Goal: Task Accomplishment & Management: Complete application form

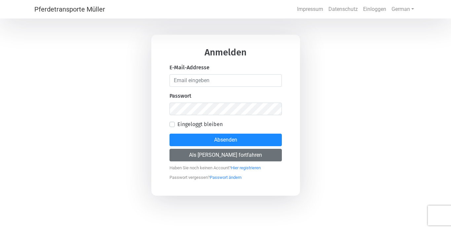
click at [205, 157] on button "Als [PERSON_NAME] fortfahren" at bounding box center [225, 155] width 112 height 13
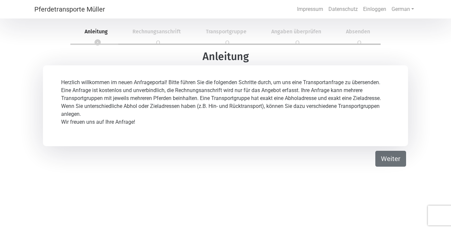
click at [388, 153] on button "Weiter" at bounding box center [390, 159] width 31 height 16
select select "DE"
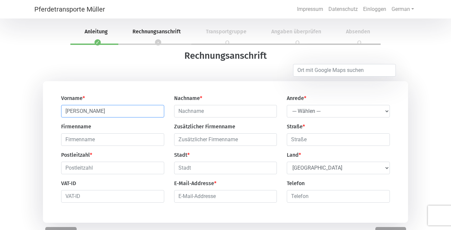
type input "[PERSON_NAME]"
select select "Ms."
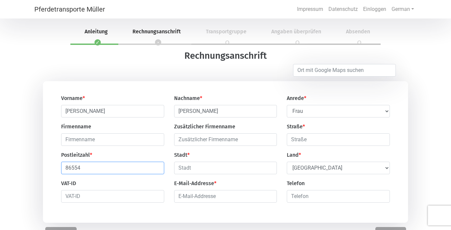
type input "86554"
type input "Pöttmes"
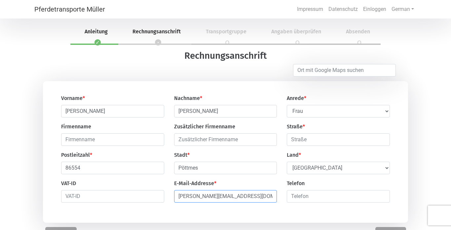
type input "[PERSON_NAME][EMAIL_ADDRESS][DOMAIN_NAME]"
click at [308, 201] on input "number" at bounding box center [338, 196] width 103 height 13
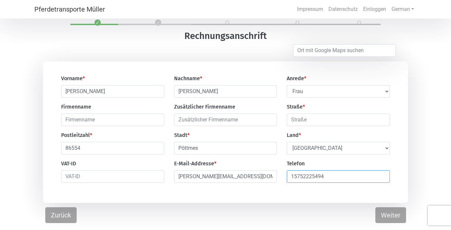
scroll to position [20, 0]
click at [400, 222] on button "Weiter" at bounding box center [390, 215] width 31 height 16
click at [338, 183] on input "15752225494" at bounding box center [338, 176] width 103 height 13
type input "1"
type input "015752225514"
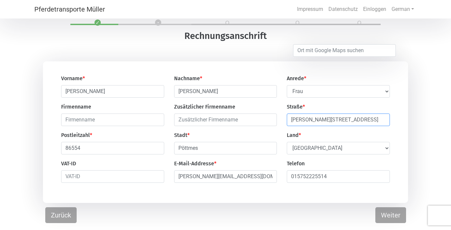
type input "[PERSON_NAME][STREET_ADDRESS]"
click at [396, 216] on button "Weiter" at bounding box center [390, 215] width 31 height 16
select select "DE"
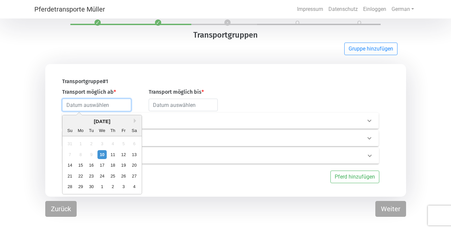
click at [116, 110] on input "text" at bounding box center [96, 105] width 69 height 13
click at [135, 121] on button "Next Month" at bounding box center [136, 121] width 5 height 5
click at [92, 175] on div "21" at bounding box center [91, 176] width 9 height 9
type input "[DATE]"
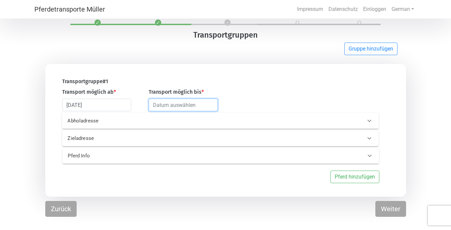
click at [151, 103] on input "text" at bounding box center [183, 105] width 69 height 13
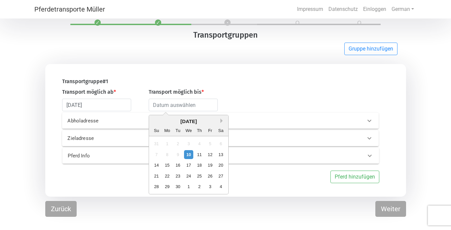
click at [224, 120] on button "Next Month" at bounding box center [222, 121] width 5 height 5
click at [176, 177] on div "21" at bounding box center [177, 176] width 9 height 9
type input "[DATE]"
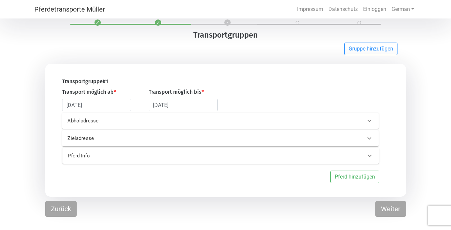
click at [104, 118] on p "Abholadresse" at bounding box center [135, 121] width 137 height 8
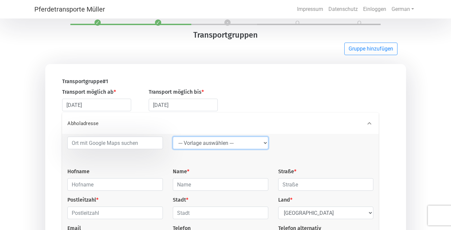
select select "LGG"
type input "Flughafen"
type input "Rue de l’Aéroport"
type input "4460"
type input "Grâce-Hollogne"
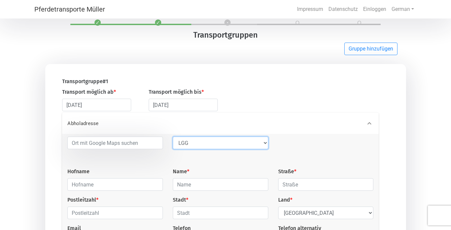
select select "BE"
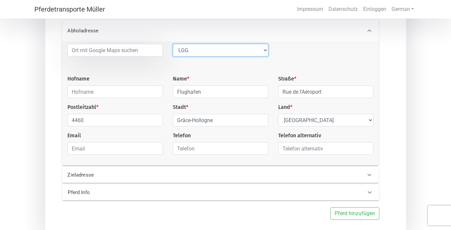
scroll to position [113, 0]
click at [308, 177] on div "Zieladresse" at bounding box center [209, 175] width 294 height 8
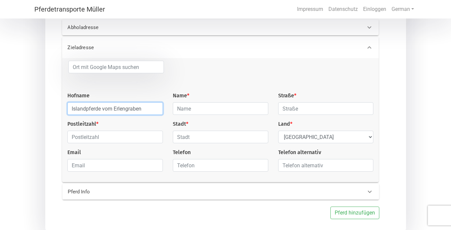
type input "Islandpferde vom Erlengraben"
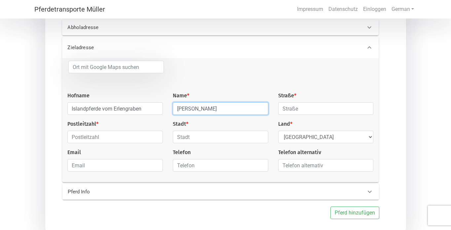
type input "[PERSON_NAME]"
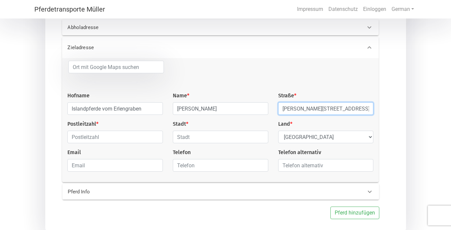
type input "[PERSON_NAME][STREET_ADDRESS]"
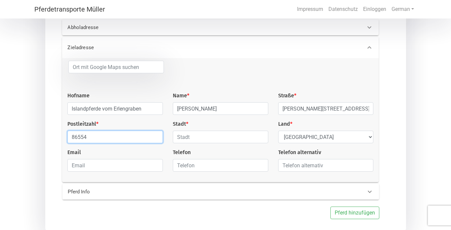
type input "86554"
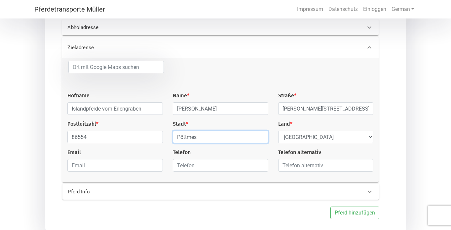
type input "Pöttmes"
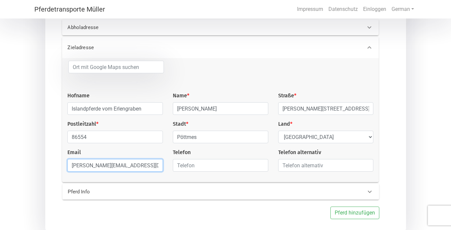
type input "[PERSON_NAME][EMAIL_ADDRESS][DOMAIN_NAME]"
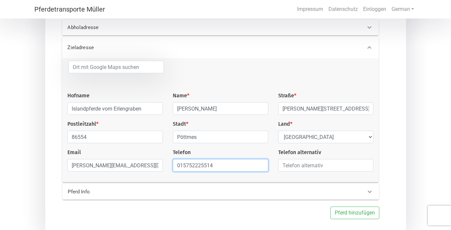
type input "015752225514"
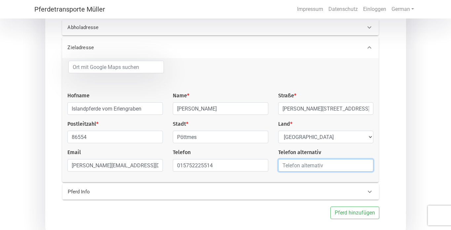
type input "0"
click at [283, 191] on div "Pferd Info" at bounding box center [210, 192] width 294 height 8
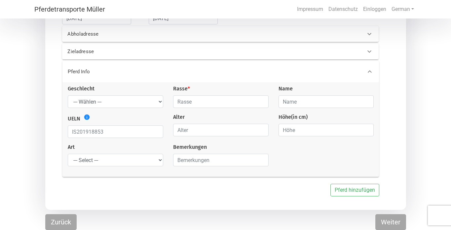
scroll to position [108, 0]
click at [117, 99] on select "--- Wählen --- Hengst Wallach Stute" at bounding box center [115, 101] width 95 height 13
select select "mare"
click at [207, 99] on input "text" at bounding box center [220, 101] width 95 height 13
type input "Islandpferd"
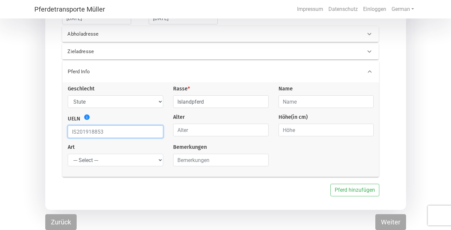
click at [115, 131] on input "text" at bounding box center [115, 132] width 95 height 13
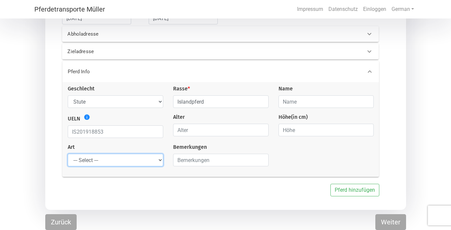
select select "raw_horse"
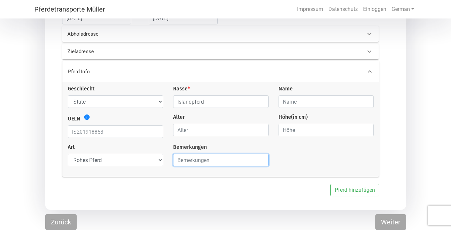
click at [209, 162] on input "text" at bounding box center [220, 160] width 95 height 13
type input "F"
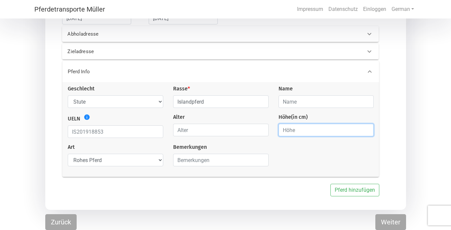
click at [298, 126] on input "number" at bounding box center [326, 130] width 95 height 13
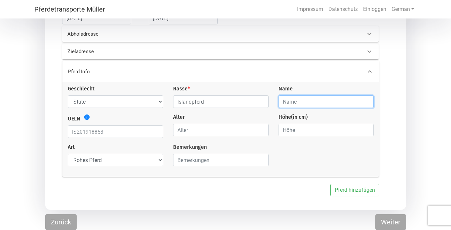
click at [289, 99] on input "text" at bounding box center [326, 101] width 95 height 13
paste input "Fenja frá [GEOGRAPHIC_DATA]"
type input "Fenja frá [GEOGRAPHIC_DATA]"
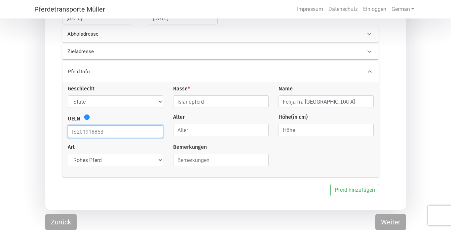
click at [89, 134] on input "text" at bounding box center [115, 132] width 95 height 13
paste input "IS2022201049"
type input "IS2022201049"
click at [87, 118] on icon "info" at bounding box center [87, 117] width 7 height 7
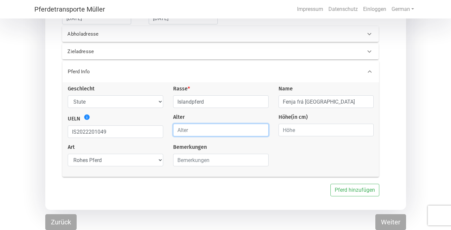
click at [181, 124] on input "number" at bounding box center [220, 130] width 95 height 13
click at [204, 132] on input "number" at bounding box center [220, 130] width 95 height 13
type input "3"
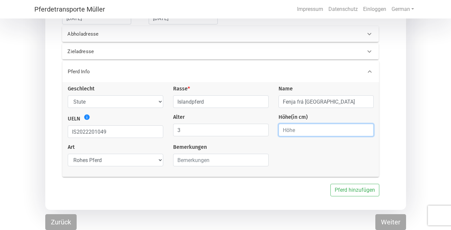
click at [341, 131] on input "number" at bounding box center [326, 130] width 95 height 13
click at [232, 168] on div "Geschlecht --- Wählen --- [PERSON_NAME] [PERSON_NAME] [PERSON_NAME] Rasse * Isl…" at bounding box center [221, 128] width 316 height 87
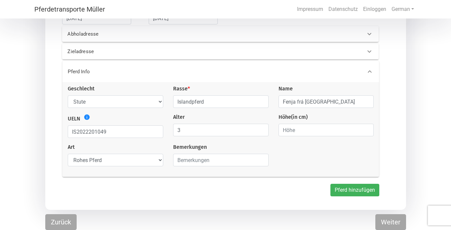
click at [346, 190] on button "Pferd hinzufügen" at bounding box center [354, 190] width 49 height 13
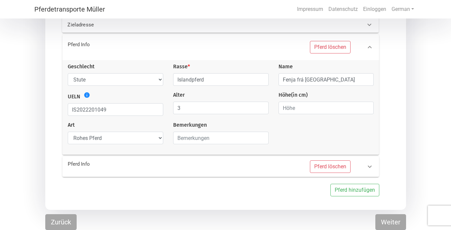
scroll to position [135, 0]
click at [182, 166] on p "Pferd Info" at bounding box center [136, 165] width 137 height 8
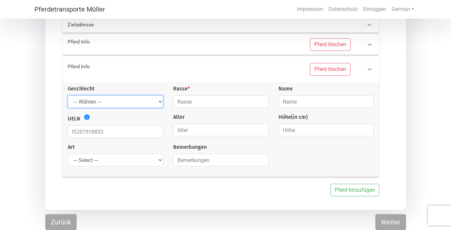
select select "mare"
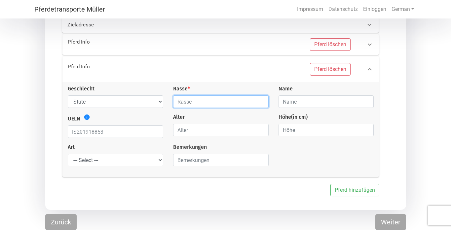
click at [195, 96] on input "text" at bounding box center [220, 101] width 95 height 13
type input "Islandpferd"
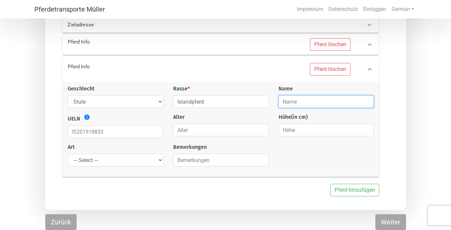
click at [292, 100] on input "text" at bounding box center [326, 101] width 95 height 13
paste input "Þyrla frá [GEOGRAPHIC_DATA] 1"
type input "Þyrla frá [GEOGRAPHIC_DATA] 1"
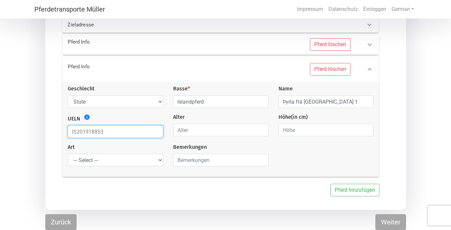
click at [148, 132] on input "text" at bounding box center [115, 132] width 95 height 13
paste input "IS2022281094"
type input "IS2022281094"
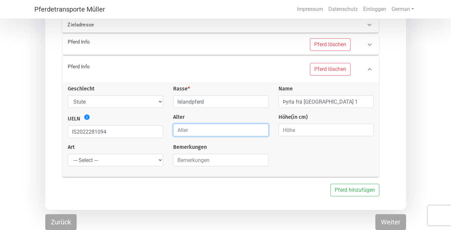
click at [189, 133] on input "number" at bounding box center [220, 130] width 95 height 13
type input "3"
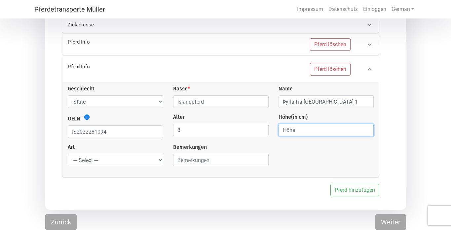
click at [313, 130] on input "number" at bounding box center [326, 130] width 95 height 13
click at [115, 168] on div "Geschlecht --- Wählen --- [PERSON_NAME] [PERSON_NAME] [PERSON_NAME] Rasse * Isl…" at bounding box center [221, 128] width 316 height 87
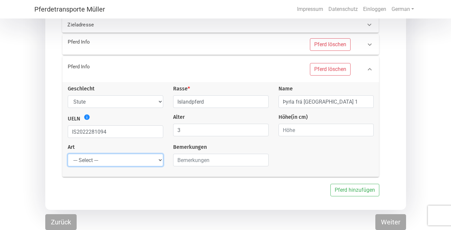
select select "raw_horse"
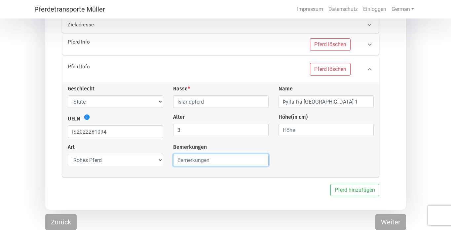
click at [184, 163] on input "text" at bounding box center [220, 160] width 95 height 13
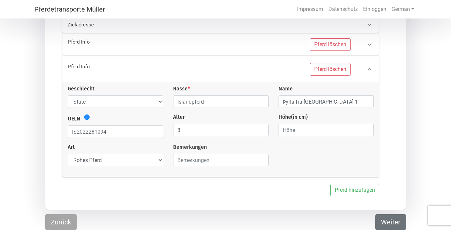
click at [383, 222] on button "Weiter" at bounding box center [390, 222] width 31 height 16
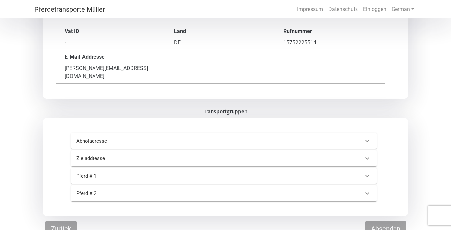
scroll to position [135, 0]
click at [376, 221] on button "Absenden" at bounding box center [385, 229] width 41 height 16
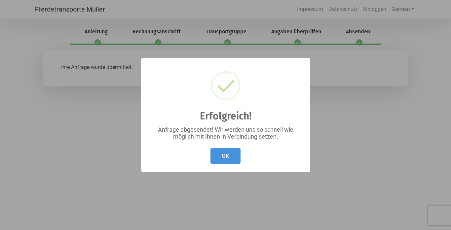
scroll to position [4, 0]
click at [225, 151] on button "OK" at bounding box center [225, 156] width 30 height 16
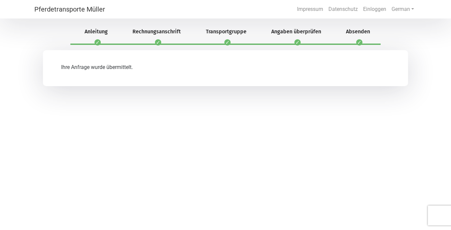
scroll to position [0, 0]
